Goal: Task Accomplishment & Management: Manage account settings

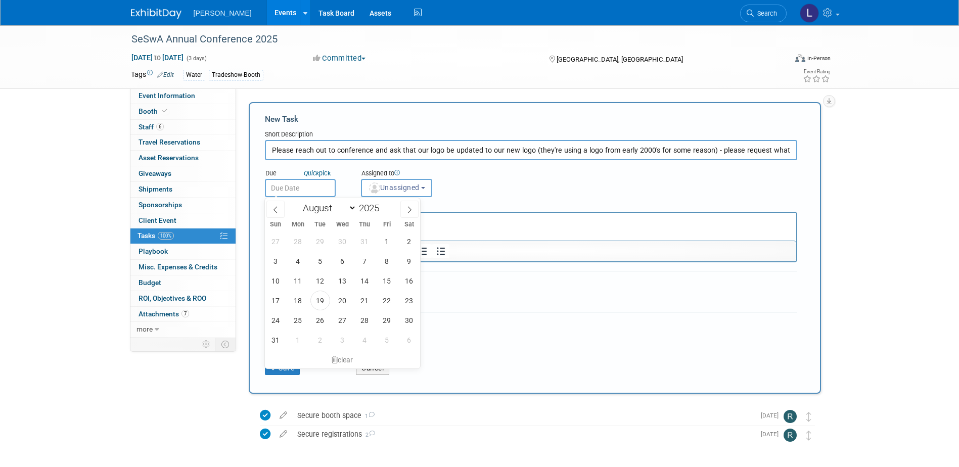
select select "7"
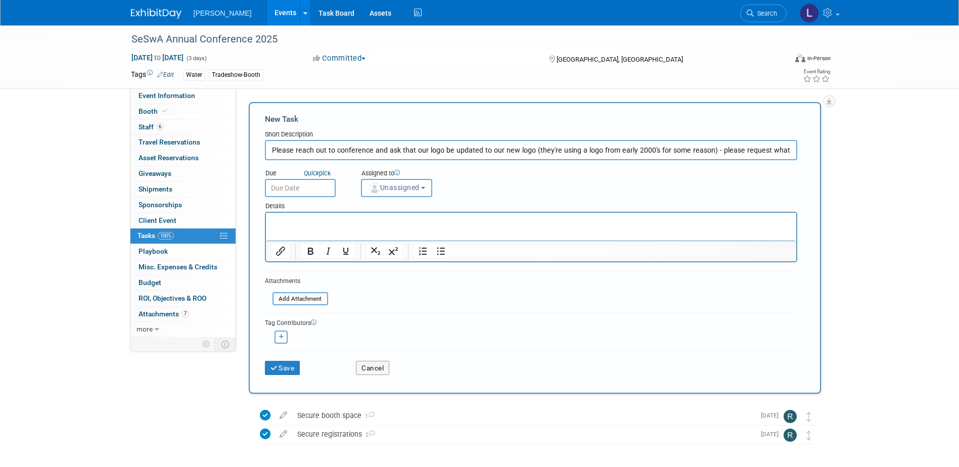
click at [404, 120] on div "New Task" at bounding box center [531, 119] width 532 height 11
click at [443, 140] on input "Please reach out to conference and ask that our logo be updated to our new logo…" at bounding box center [531, 150] width 532 height 20
click at [371, 369] on button "Cancel" at bounding box center [372, 368] width 33 height 14
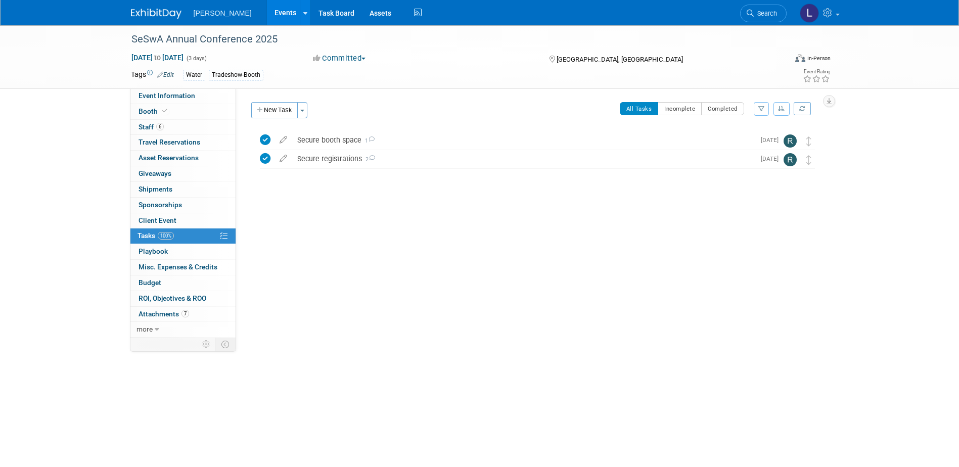
click at [267, 11] on link "Events" at bounding box center [285, 12] width 37 height 25
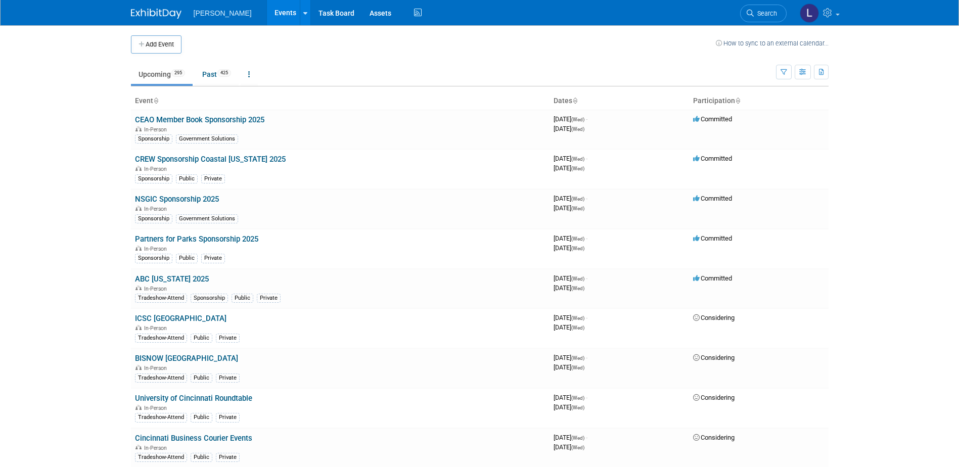
scroll to position [4676, 0]
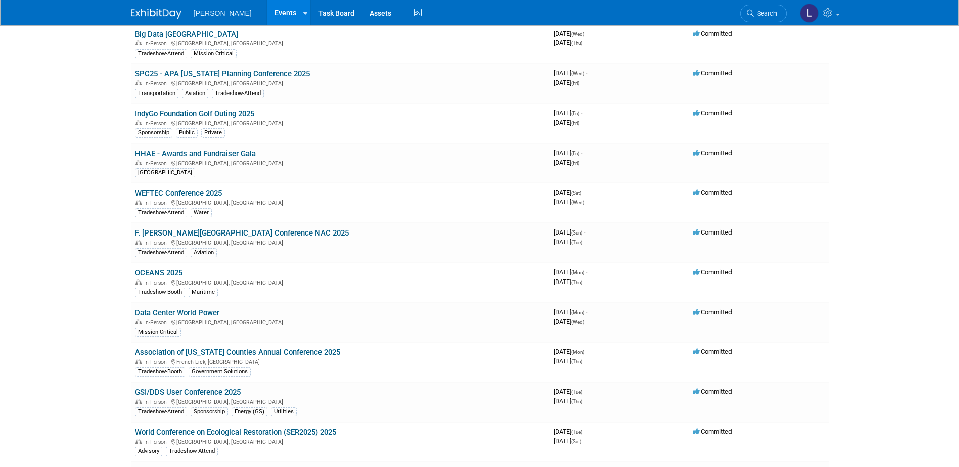
click at [285, 231] on link "F. [PERSON_NAME][GEOGRAPHIC_DATA] Conference NAC 2025" at bounding box center [242, 232] width 214 height 9
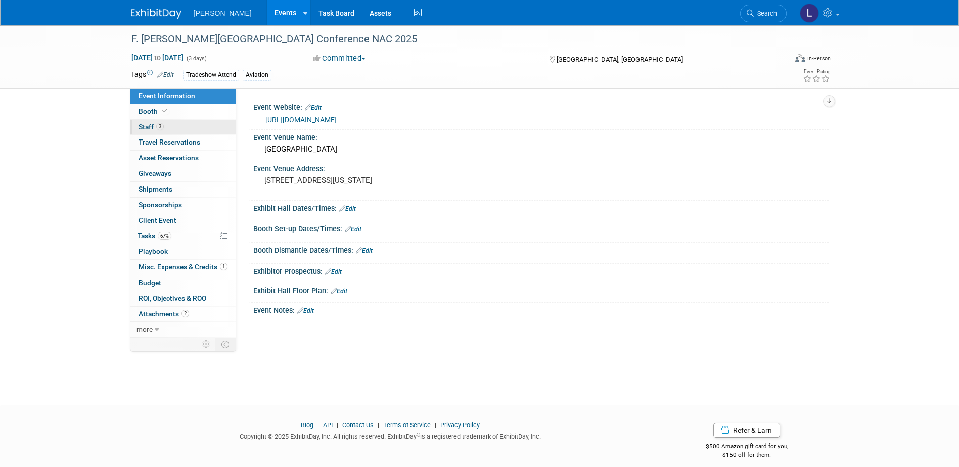
click at [185, 121] on link "3 Staff 3" at bounding box center [182, 127] width 105 height 15
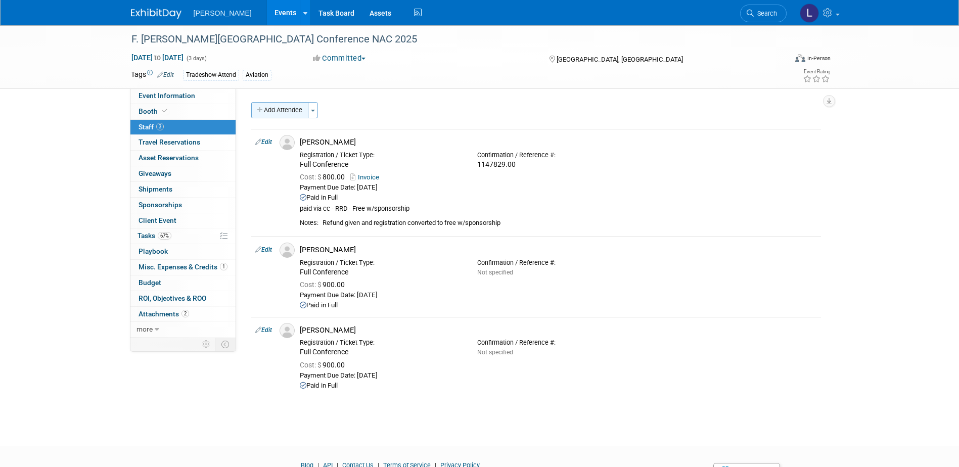
click at [290, 113] on button "Add Attendee" at bounding box center [279, 110] width 57 height 16
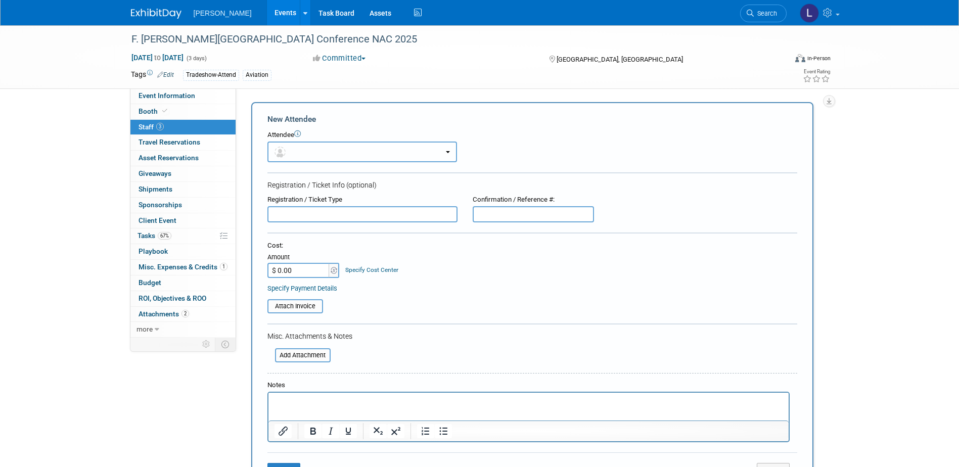
click at [305, 151] on button "button" at bounding box center [362, 152] width 190 height 21
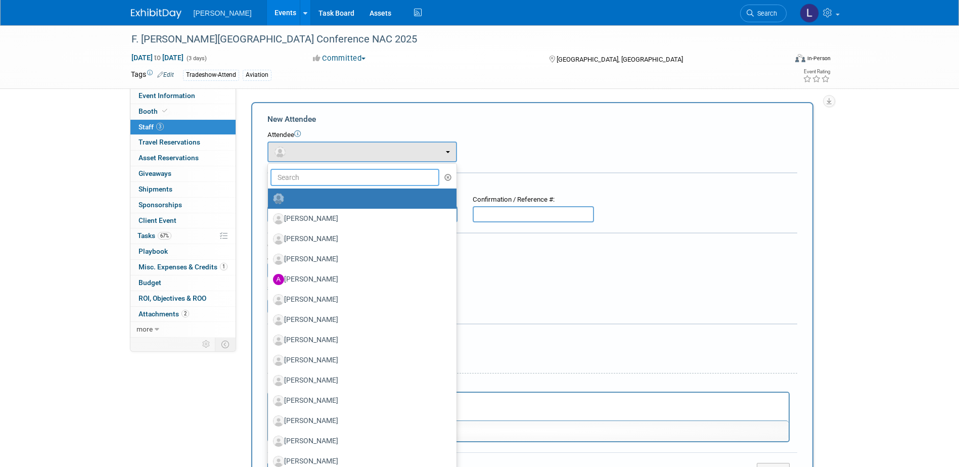
click at [307, 177] on input "text" at bounding box center [354, 177] width 169 height 17
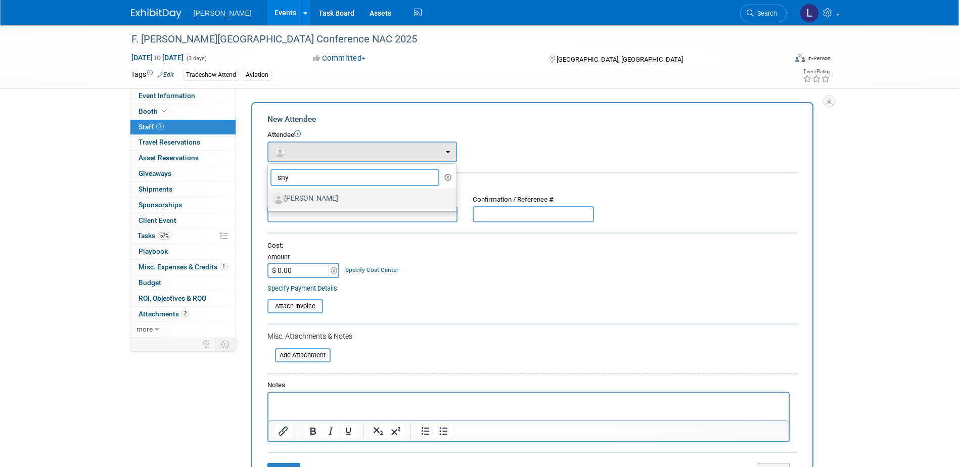
type input "sny"
click at [326, 191] on label "Chris Snyder" at bounding box center [359, 199] width 173 height 16
click at [269, 194] on input "Chris Snyder" at bounding box center [266, 197] width 7 height 7
select select "15e7850e-6c2f-41d6-8007-fa1d5e91a1da"
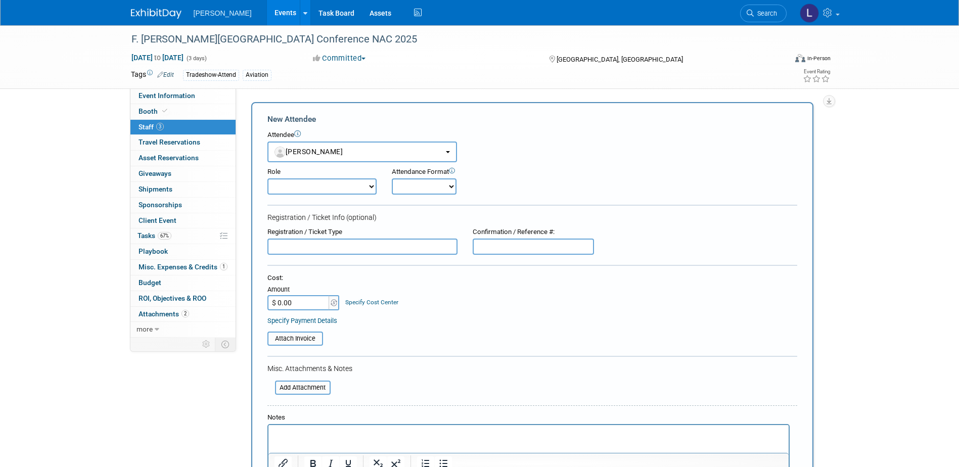
click at [315, 425] on html at bounding box center [528, 432] width 520 height 14
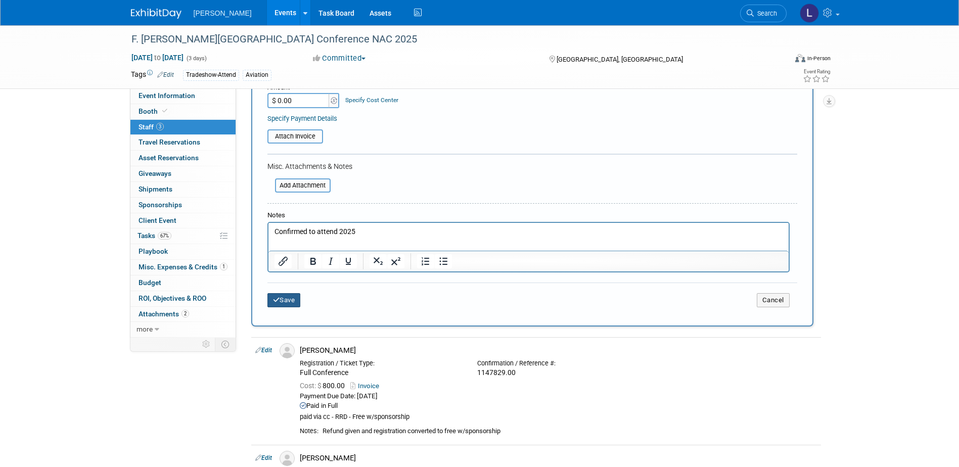
click at [280, 303] on button "Save" at bounding box center [283, 300] width 33 height 14
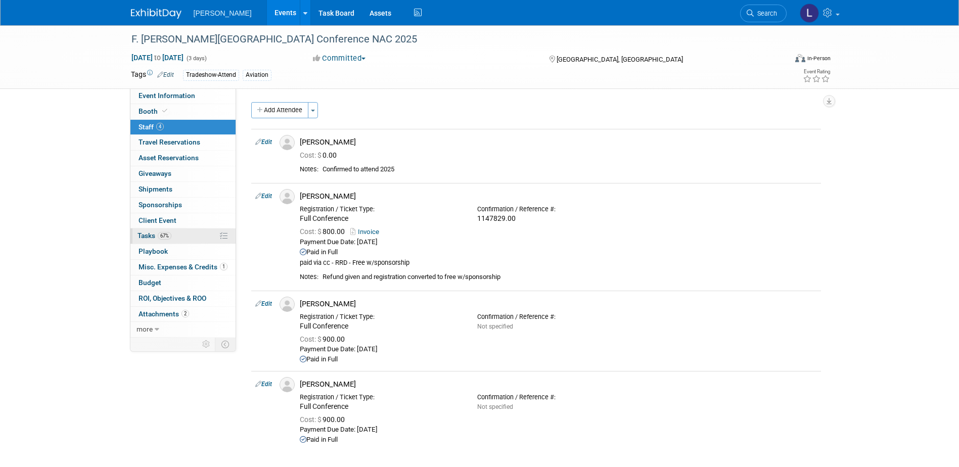
click at [173, 233] on link "67% Tasks 67%" at bounding box center [182, 235] width 105 height 15
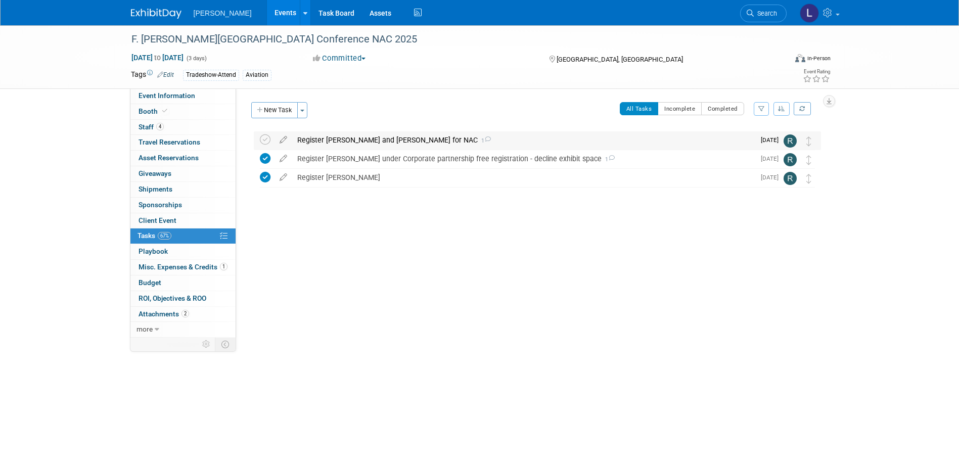
click at [371, 137] on div "Register Jeffery and Mark for NAC 1" at bounding box center [523, 139] width 462 height 17
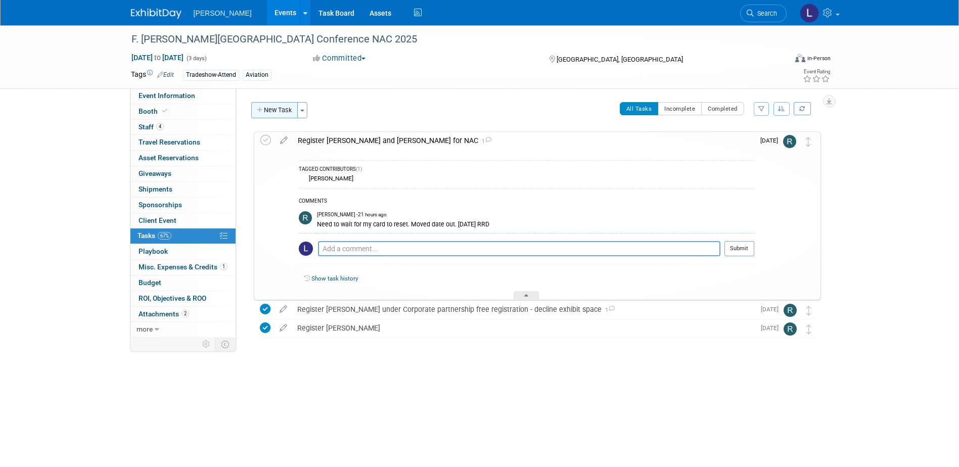
click at [279, 108] on button "New Task" at bounding box center [274, 110] width 46 height 16
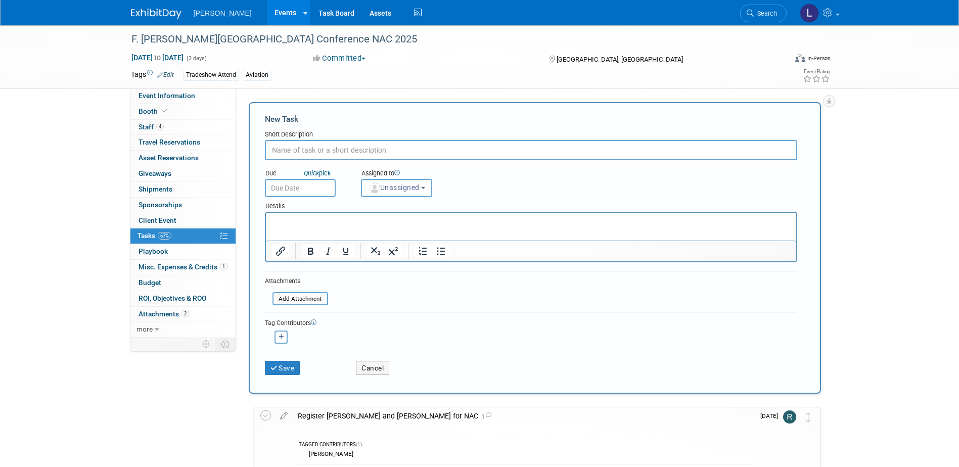
click at [339, 154] on input "text" at bounding box center [531, 150] width 532 height 20
type input "Register Chris Snyder"
click at [303, 184] on input "text" at bounding box center [300, 188] width 71 height 18
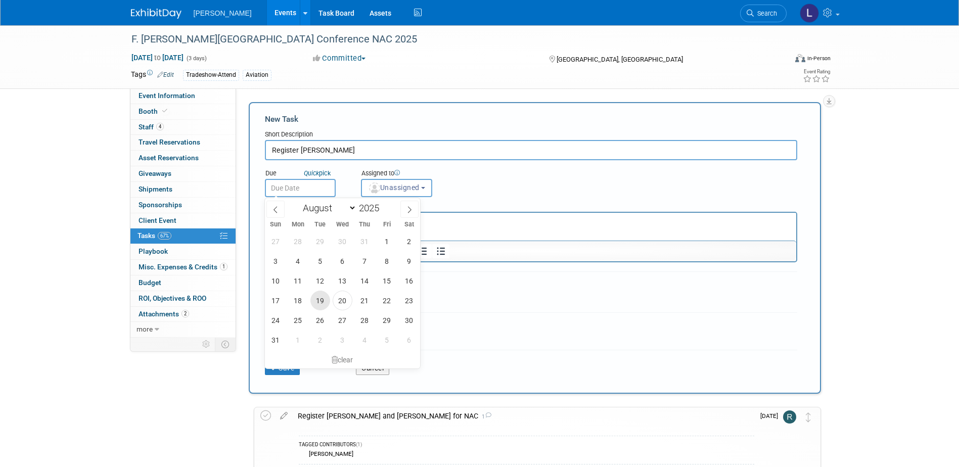
click at [322, 297] on span "19" at bounding box center [320, 301] width 20 height 20
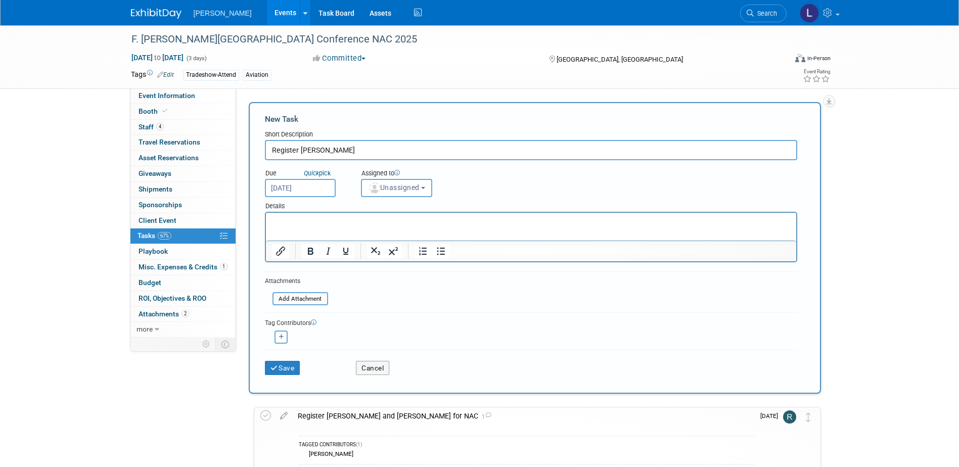
click at [327, 182] on input "Aug 19, 2025" at bounding box center [300, 188] width 71 height 18
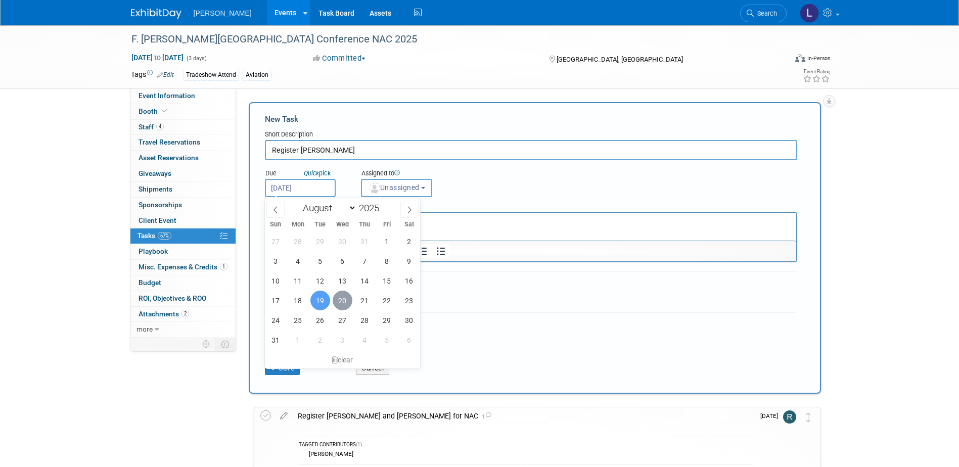
click at [348, 303] on span "20" at bounding box center [343, 301] width 20 height 20
type input "Aug 20, 2025"
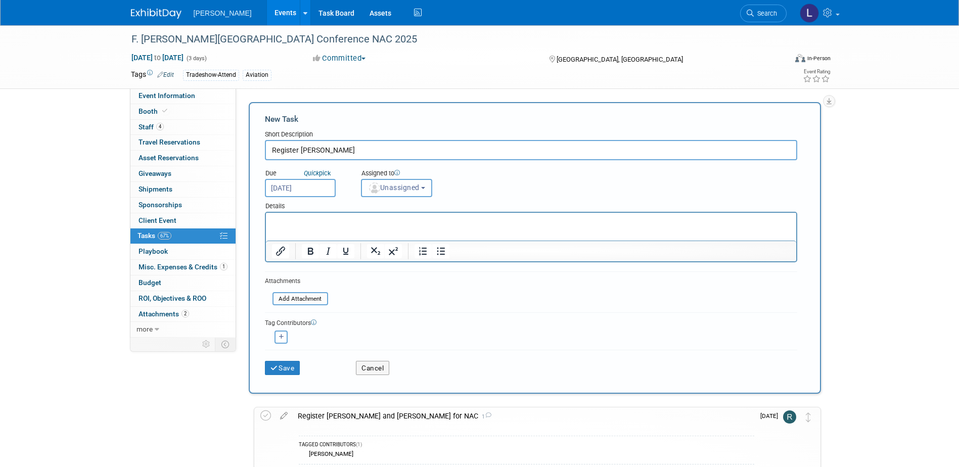
click at [394, 186] on span "Unassigned" at bounding box center [394, 187] width 52 height 8
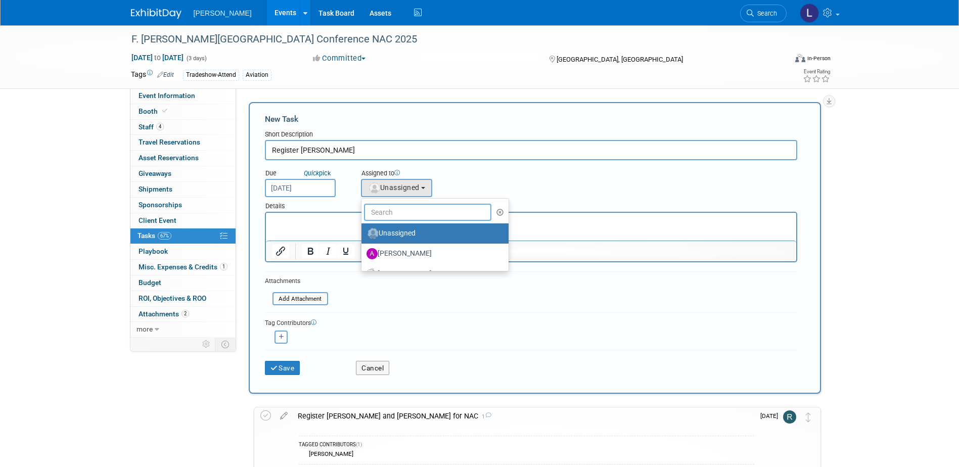
click at [401, 209] on input "text" at bounding box center [428, 212] width 128 height 17
click at [405, 212] on input "r" at bounding box center [428, 212] width 128 height 17
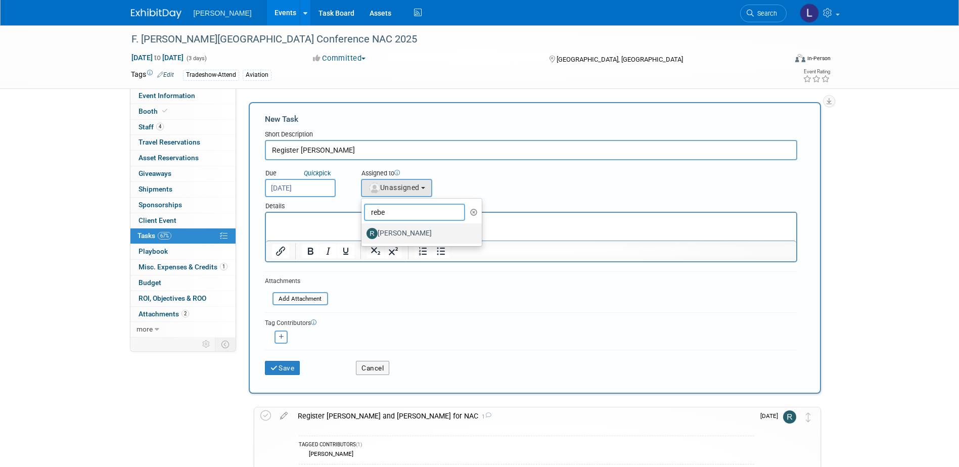
type input "rebe"
click at [401, 227] on label "Rebecca Deis" at bounding box center [419, 233] width 106 height 16
click at [363, 229] on input "Rebecca Deis" at bounding box center [359, 232] width 7 height 7
select select "844a177d-a181-44ff-a72a-5731d68e4351"
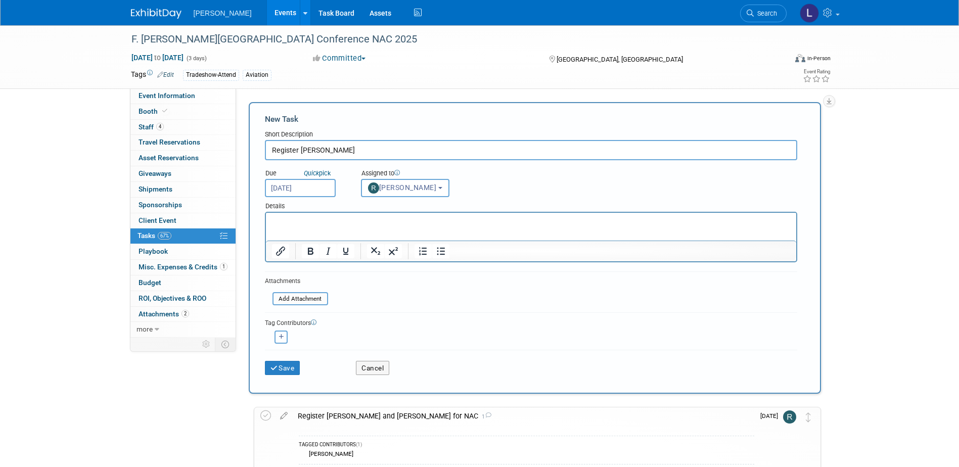
click at [277, 333] on button "button" at bounding box center [280, 337] width 13 height 13
select select
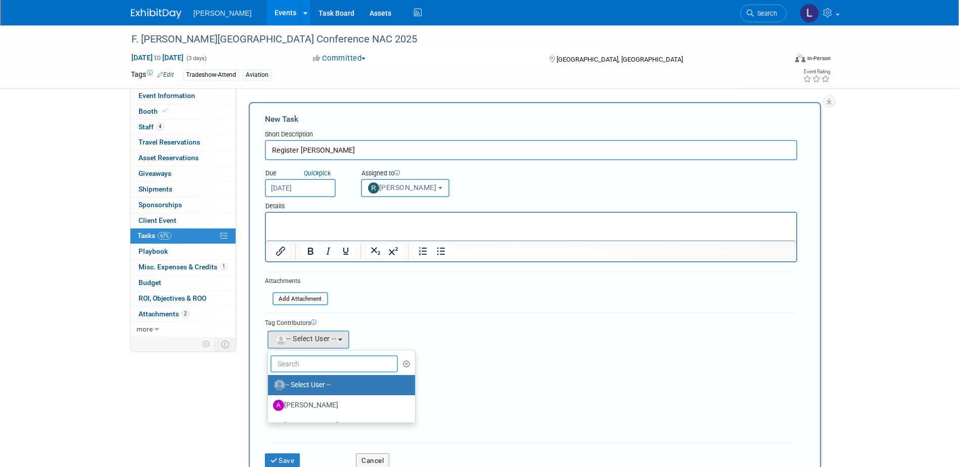
click at [296, 357] on input "text" at bounding box center [334, 363] width 128 height 17
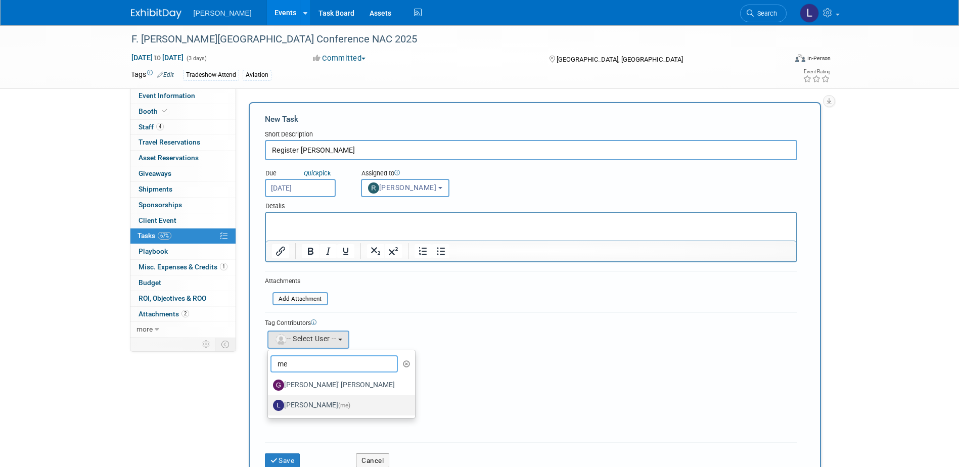
type input "me"
click at [310, 405] on label "Lindsey Wolanczyk (me)" at bounding box center [339, 405] width 132 height 16
click at [269, 405] on input "Lindsey Wolanczyk (me)" at bounding box center [266, 404] width 7 height 7
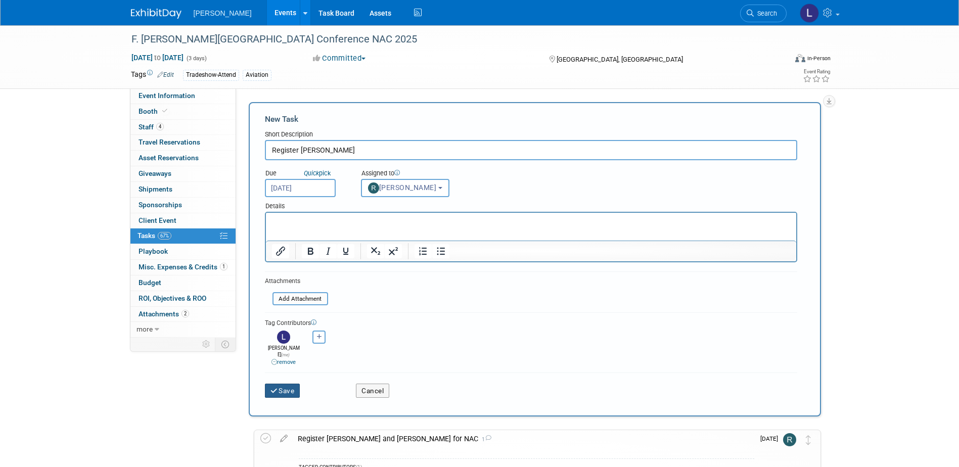
click at [276, 384] on button "Save" at bounding box center [282, 391] width 35 height 14
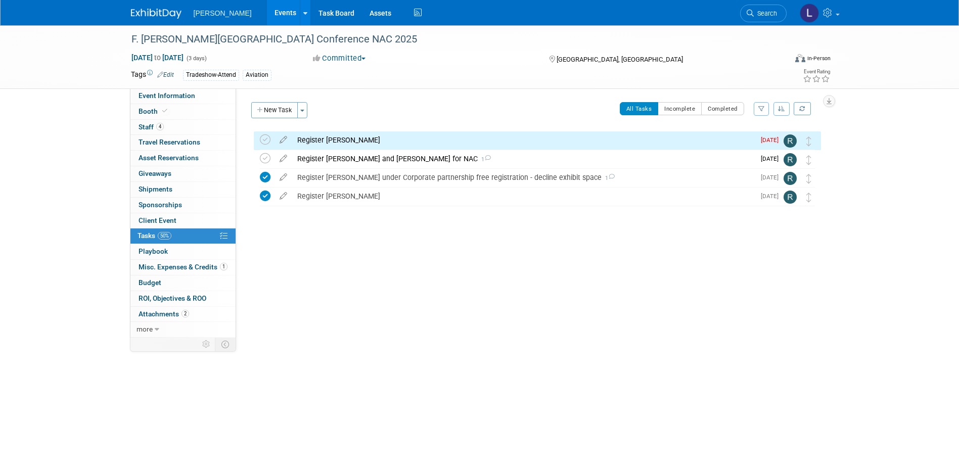
click at [323, 143] on div "Register Chris Snyder" at bounding box center [523, 139] width 462 height 17
